Goal: Information Seeking & Learning: Learn about a topic

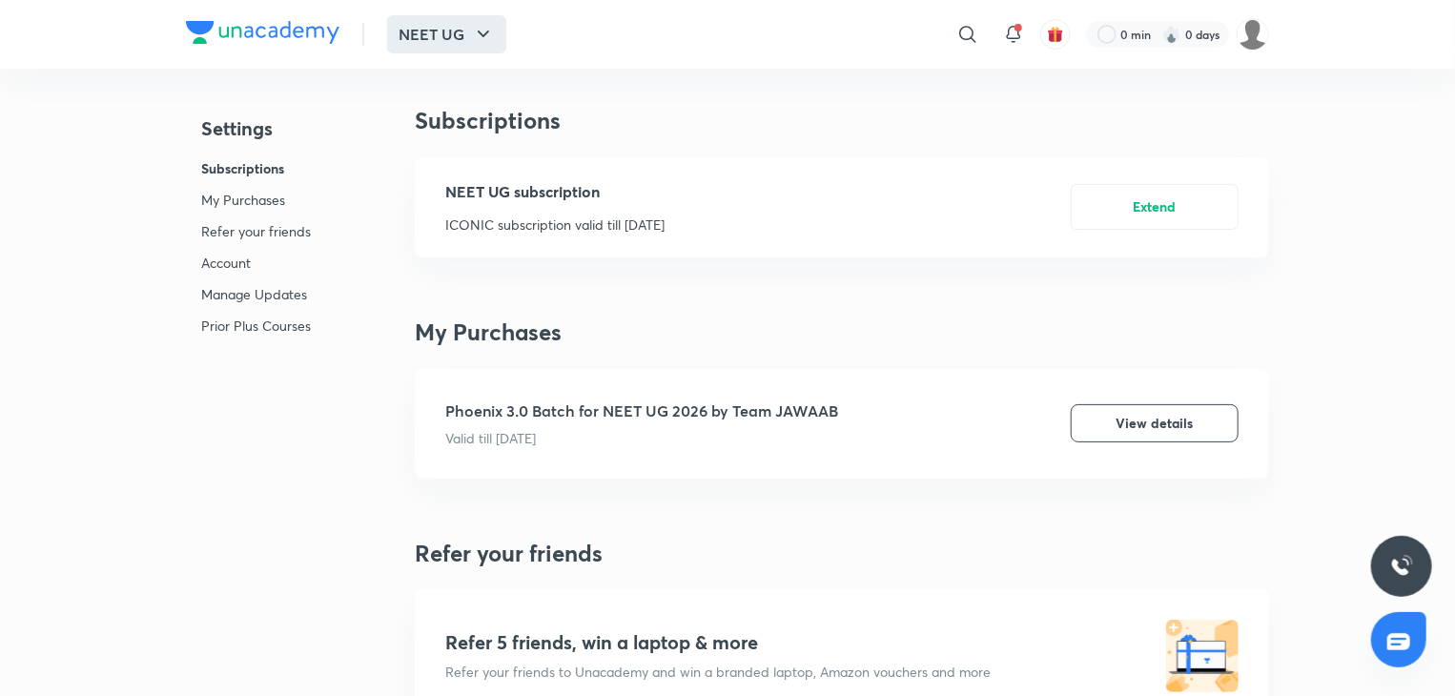
click at [450, 21] on button "NEET UG" at bounding box center [446, 34] width 119 height 38
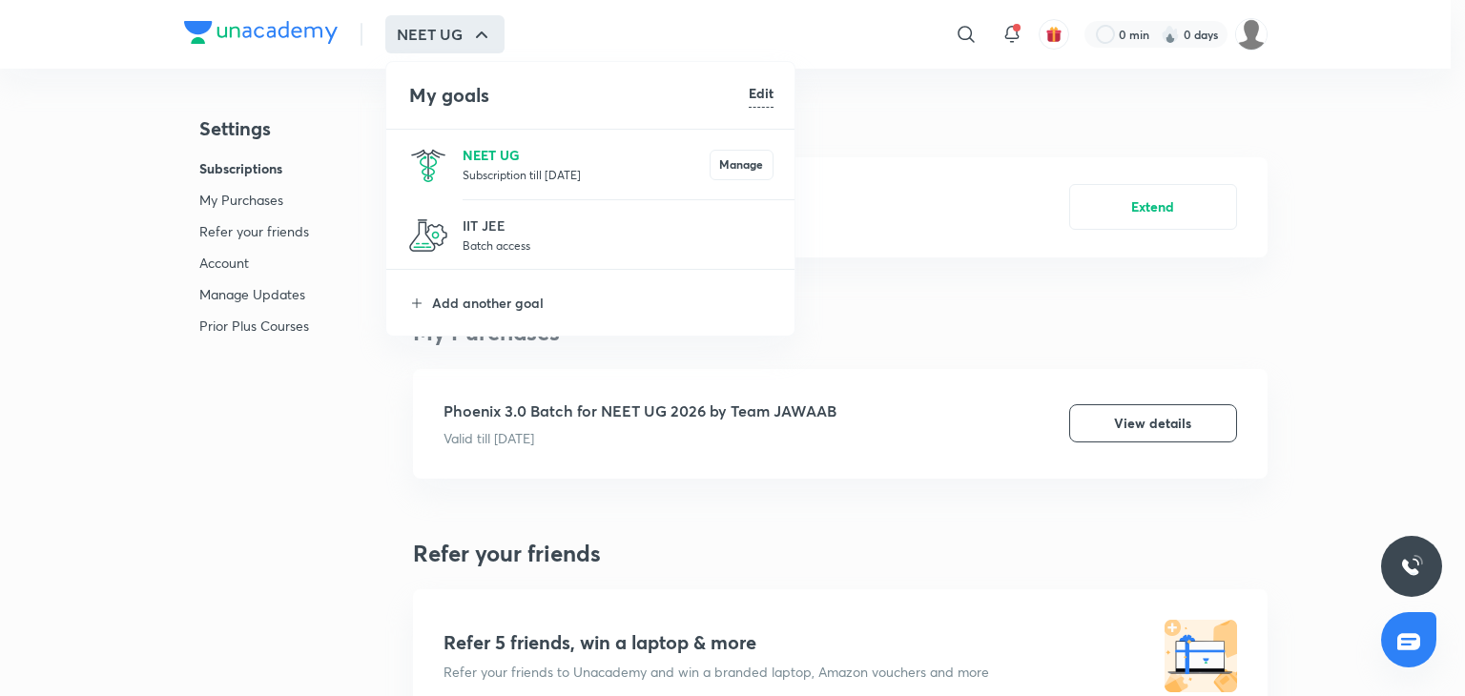
click at [537, 145] on p "NEET UG" at bounding box center [585, 155] width 247 height 20
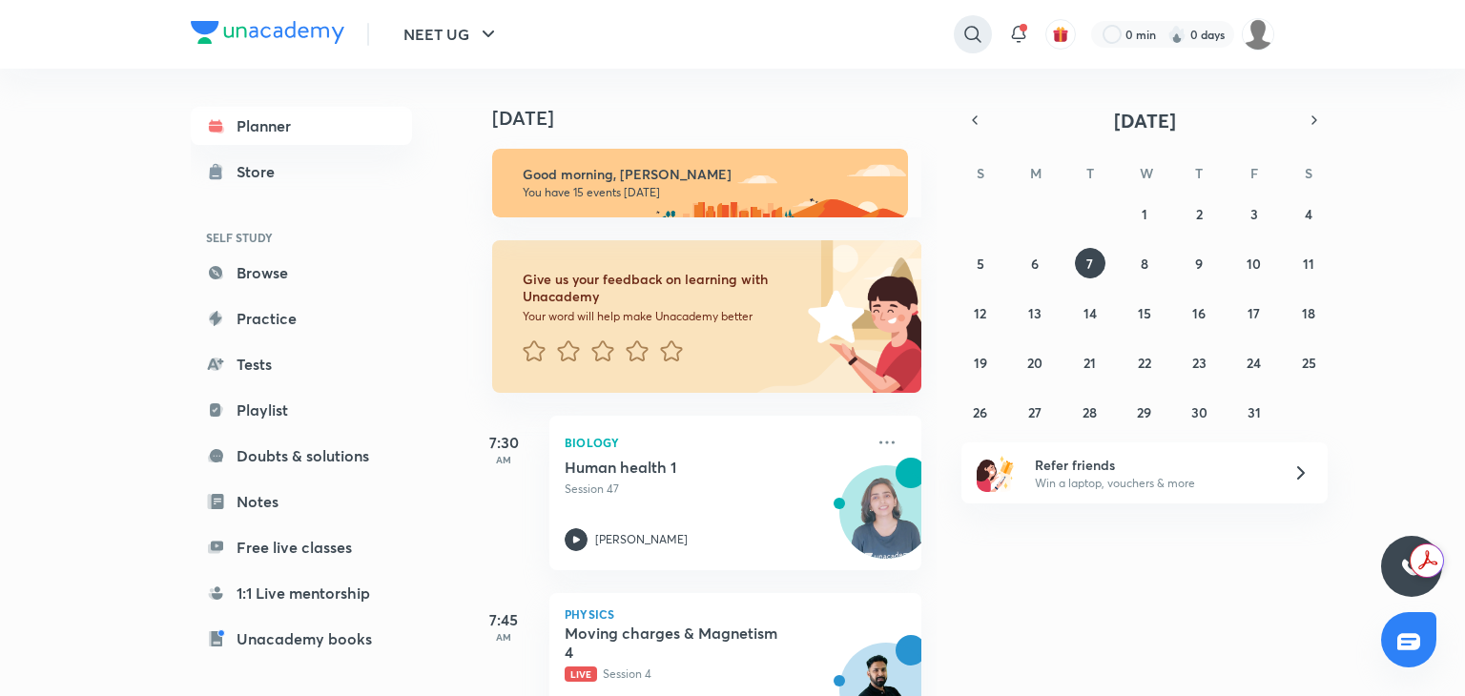
click at [965, 35] on icon at bounding box center [972, 34] width 23 height 23
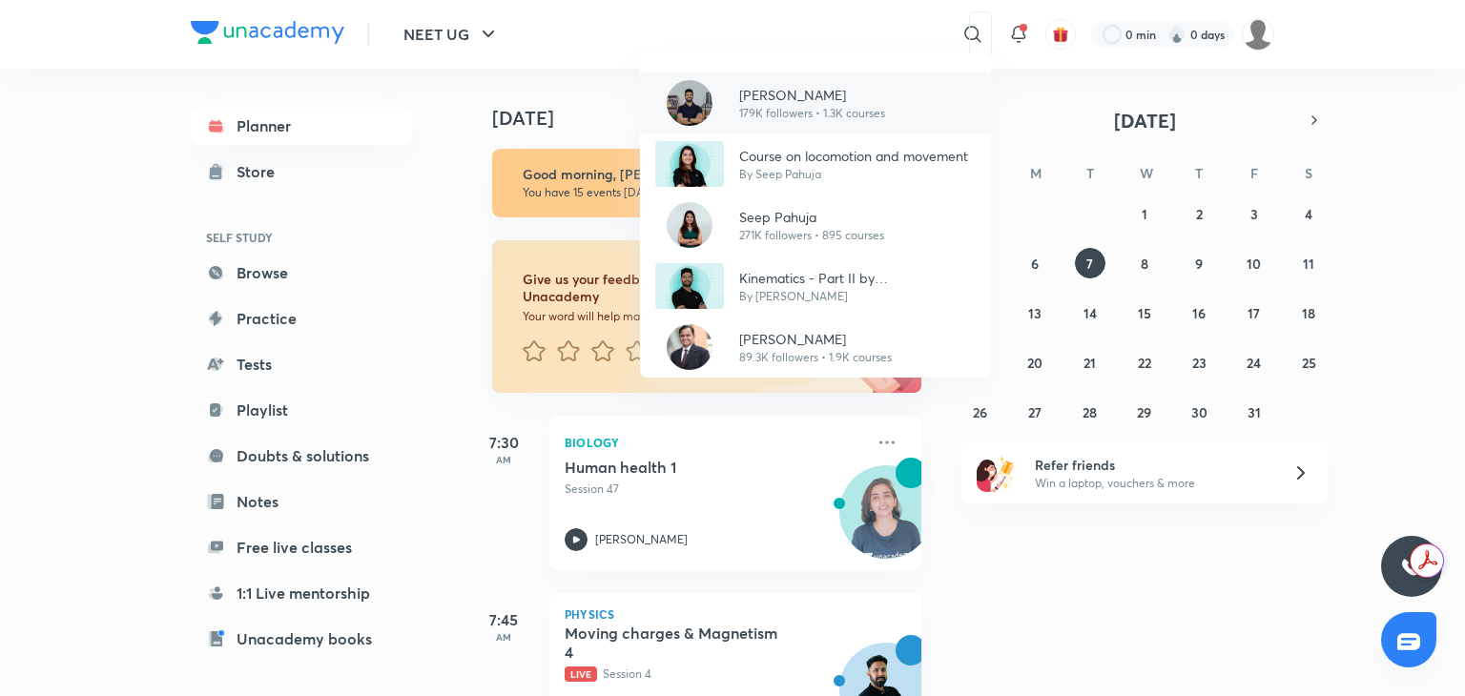
click at [744, 95] on p "[PERSON_NAME]" at bounding box center [812, 95] width 146 height 20
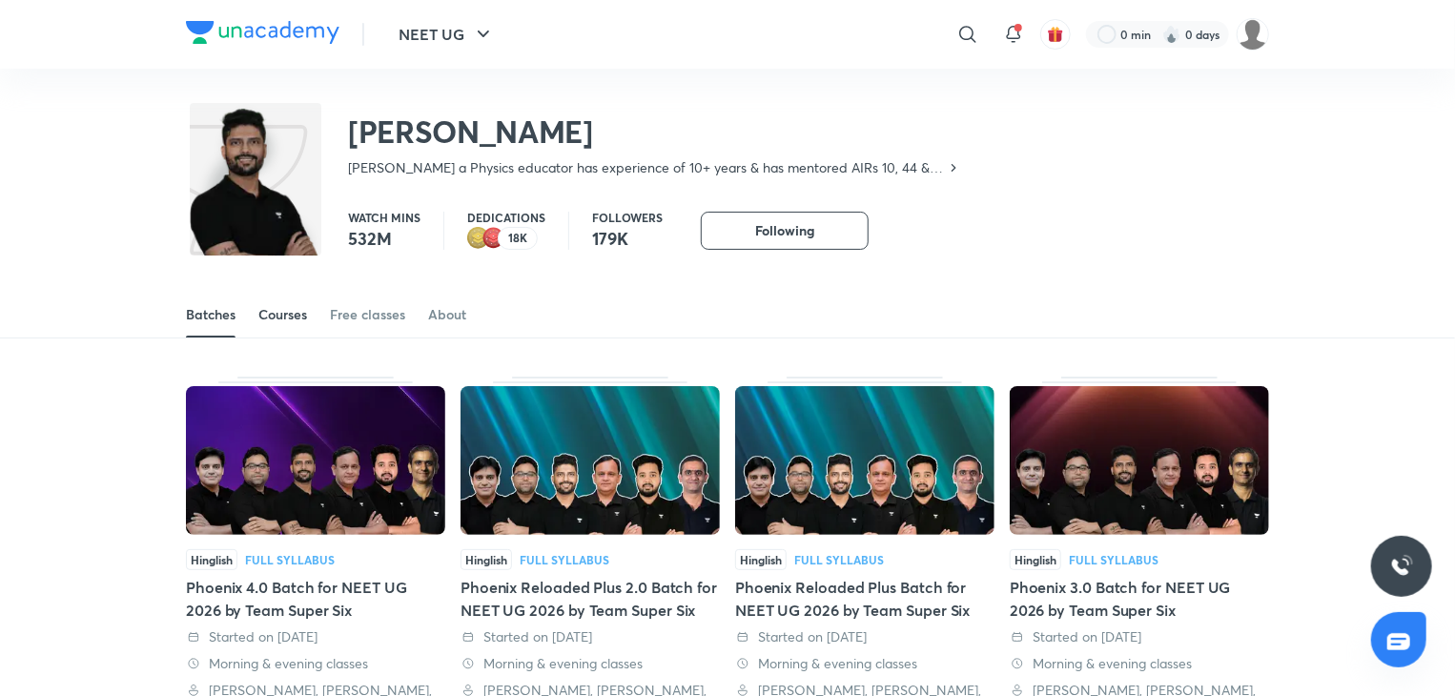
click at [289, 311] on div "Courses" at bounding box center [282, 314] width 49 height 19
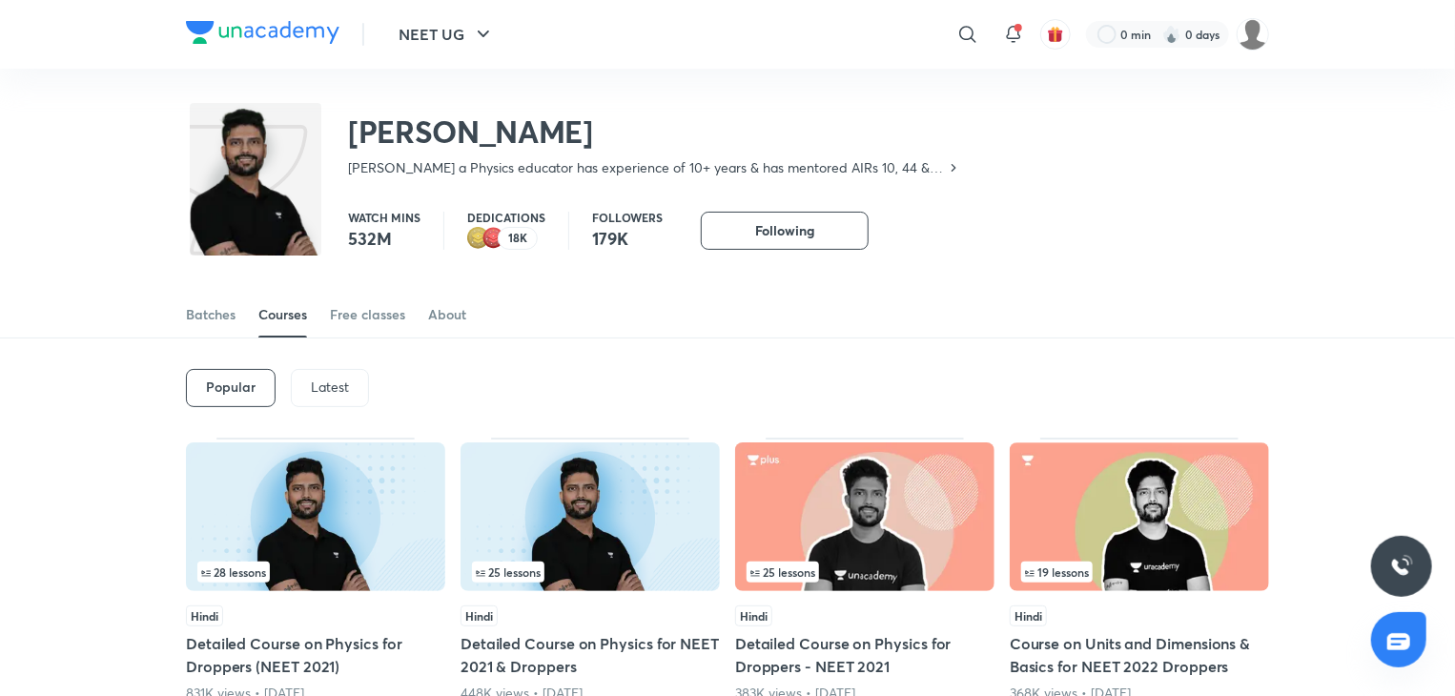
click at [315, 382] on p "Latest" at bounding box center [330, 386] width 38 height 15
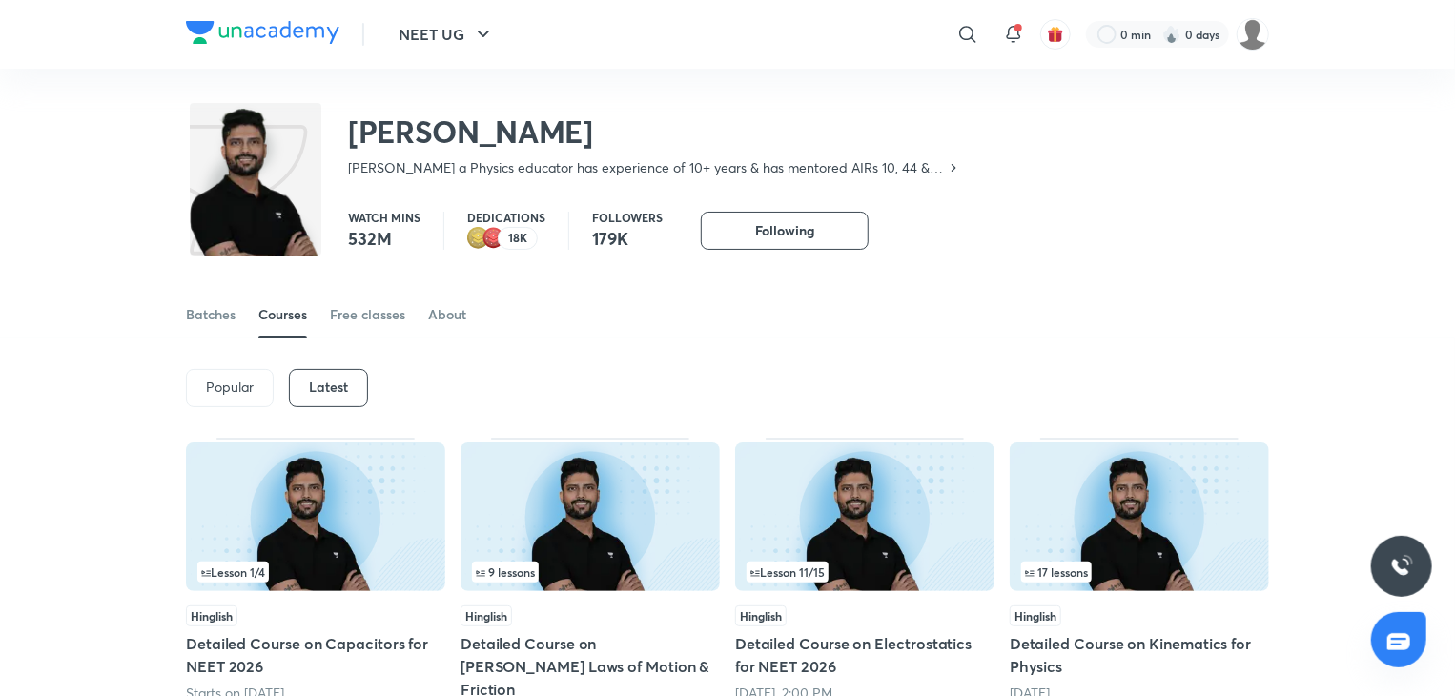
click at [609, 542] on img at bounding box center [590, 516] width 259 height 149
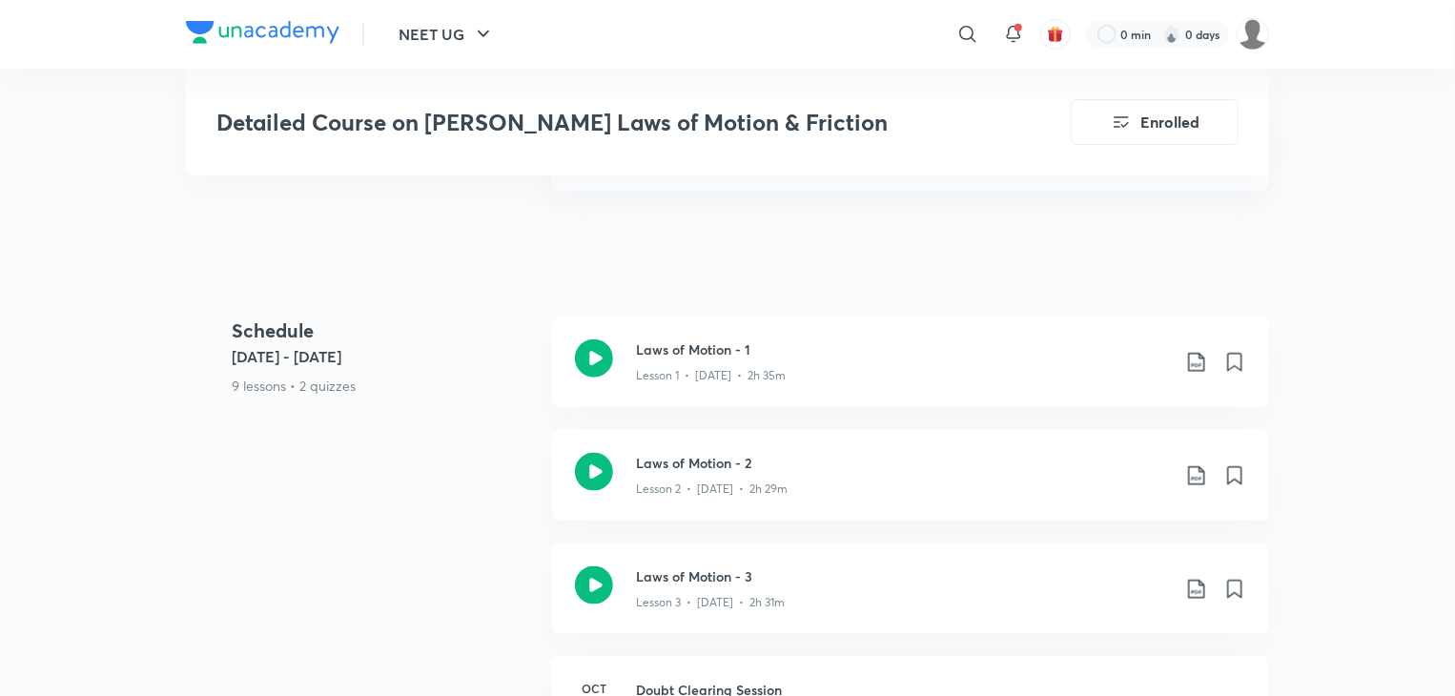
scroll to position [927, 0]
click at [598, 565] on icon at bounding box center [594, 584] width 38 height 38
